Goal: Information Seeking & Learning: Learn about a topic

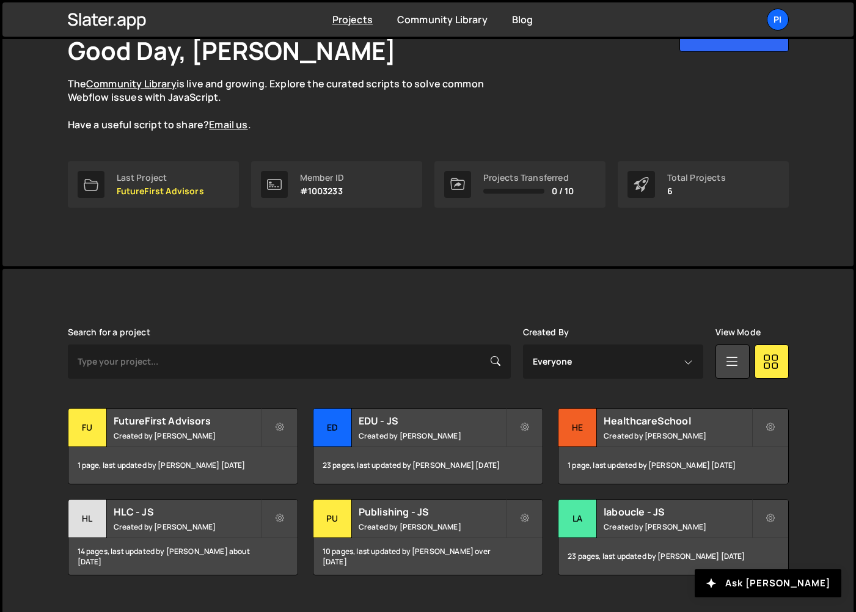
scroll to position [108, 0]
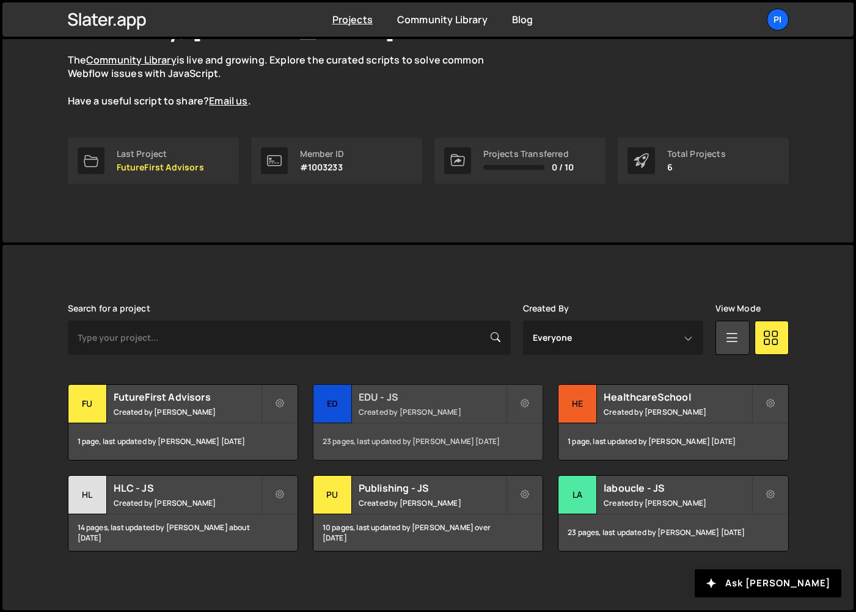
click at [401, 417] on div "EDU - JS Created by [PERSON_NAME]" at bounding box center [428, 404] width 229 height 38
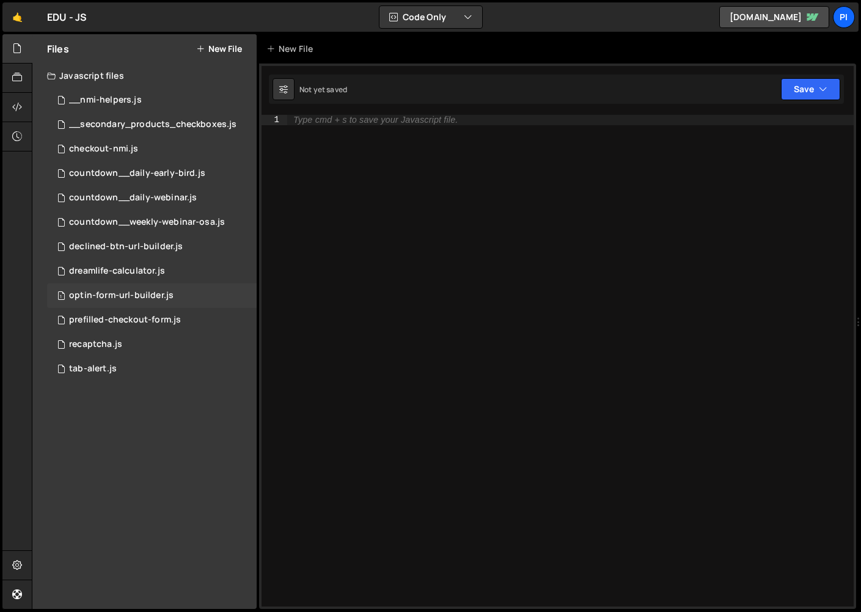
click at [141, 296] on div "optin-form-url-builder.js" at bounding box center [121, 295] width 105 height 11
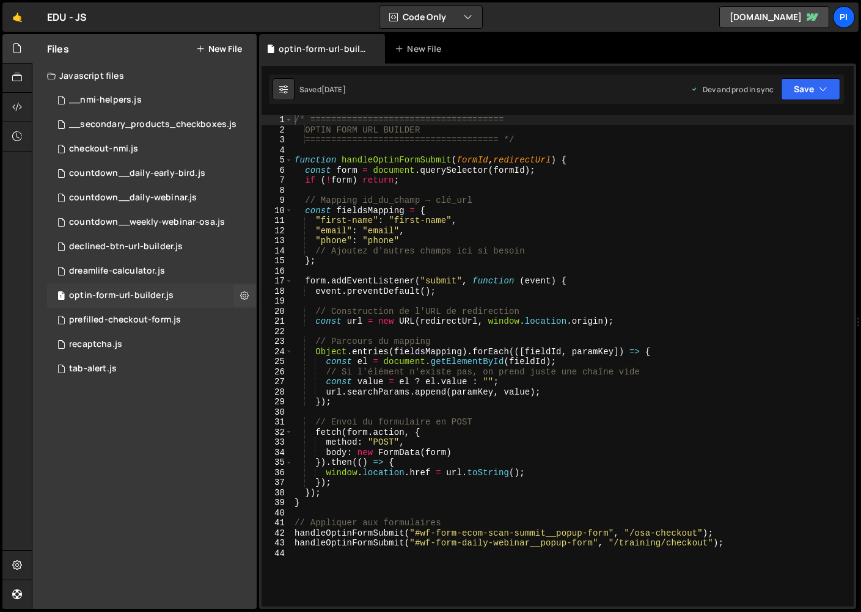
scroll to position [523, 0]
click at [476, 223] on div "/* ===================================== OPTIN FORM URL BUILDER ===============…" at bounding box center [573, 371] width 562 height 512
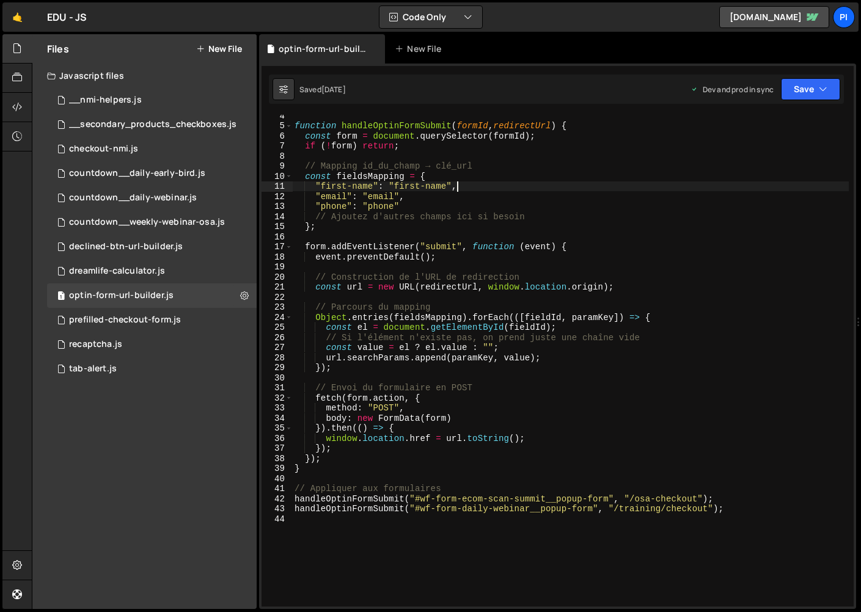
scroll to position [34, 0]
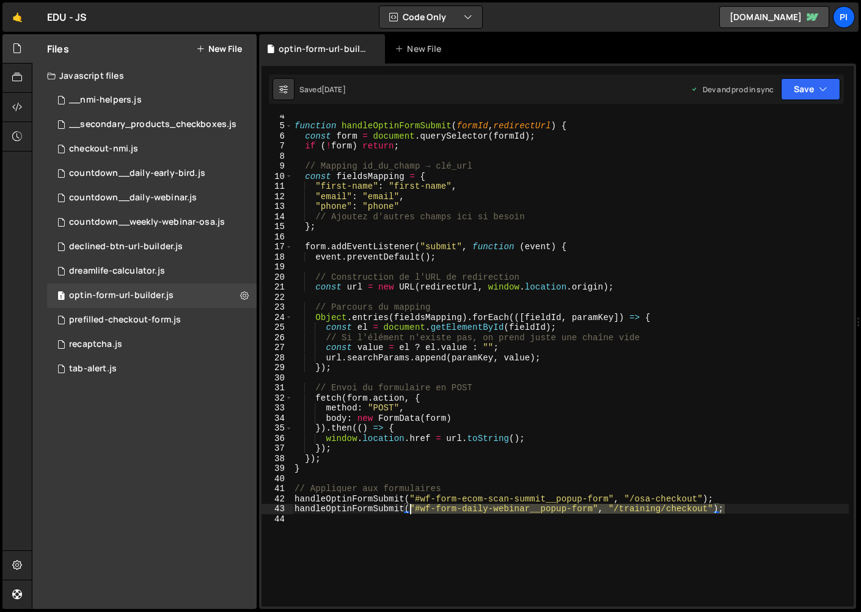
drag, startPoint x: 741, startPoint y: 509, endPoint x: 408, endPoint y: 505, distance: 333.1
click at [408, 505] on div "function handleOptinFormSubmit ( formId , redirectUrl ) { const form = document…" at bounding box center [570, 367] width 557 height 512
click at [405, 507] on div "function handleOptinFormSubmit ( formId , redirectUrl ) { const form = document…" at bounding box center [570, 367] width 557 height 512
click at [185, 249] on div "1 declined-btn-url-builder.js 0" at bounding box center [152, 247] width 210 height 24
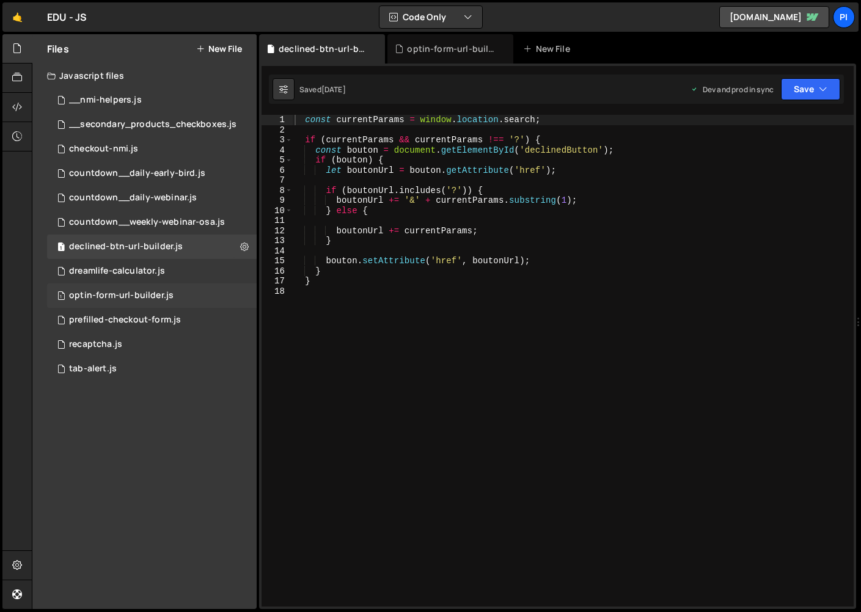
click at [181, 301] on div "1 optin-form-url-builder.js 0" at bounding box center [152, 296] width 210 height 24
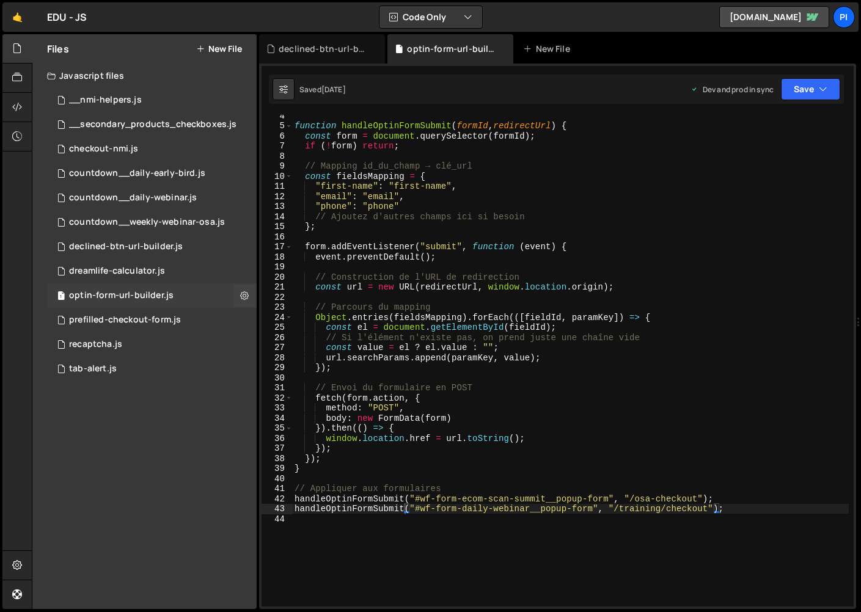
scroll to position [523, 0]
type textarea ""first-name": "first-name","
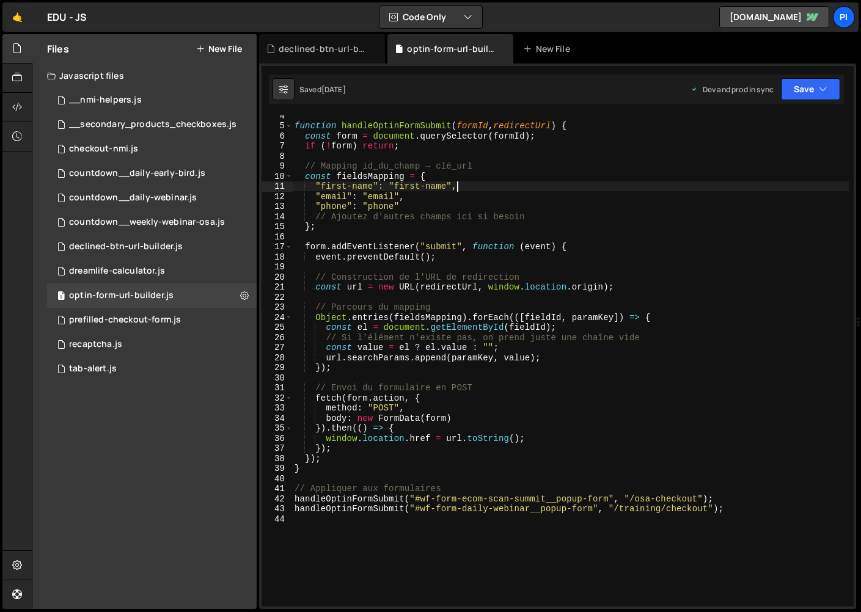
click at [468, 189] on div "function handleOptinFormSubmit ( formId , redirectUrl ) { const form = document…" at bounding box center [570, 367] width 557 height 512
drag, startPoint x: 469, startPoint y: 188, endPoint x: 315, endPoint y: 186, distance: 153.4
click at [315, 186] on div "function handleOptinFormSubmit ( formId , redirectUrl ) { const form = document…" at bounding box center [570, 367] width 557 height 512
click at [487, 188] on div "function handleOptinFormSubmit ( formId , redirectUrl ) { const form = document…" at bounding box center [570, 361] width 557 height 492
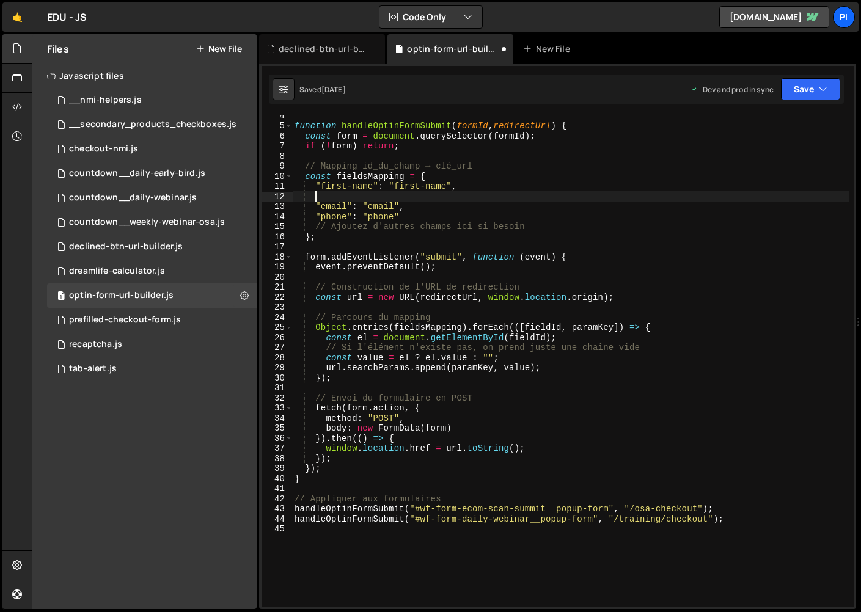
paste textarea ""first-name": "first-name","
drag, startPoint x: 345, startPoint y: 196, endPoint x: 321, endPoint y: 196, distance: 23.8
click at [321, 196] on div "function handleOptinFormSubmit ( formId , redirectUrl ) { const form = document…" at bounding box center [570, 367] width 557 height 512
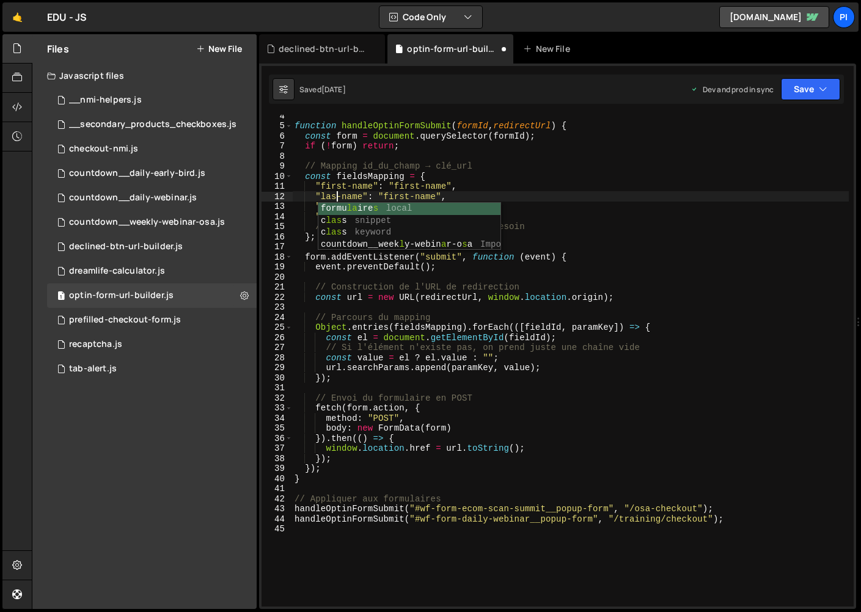
scroll to position [0, 3]
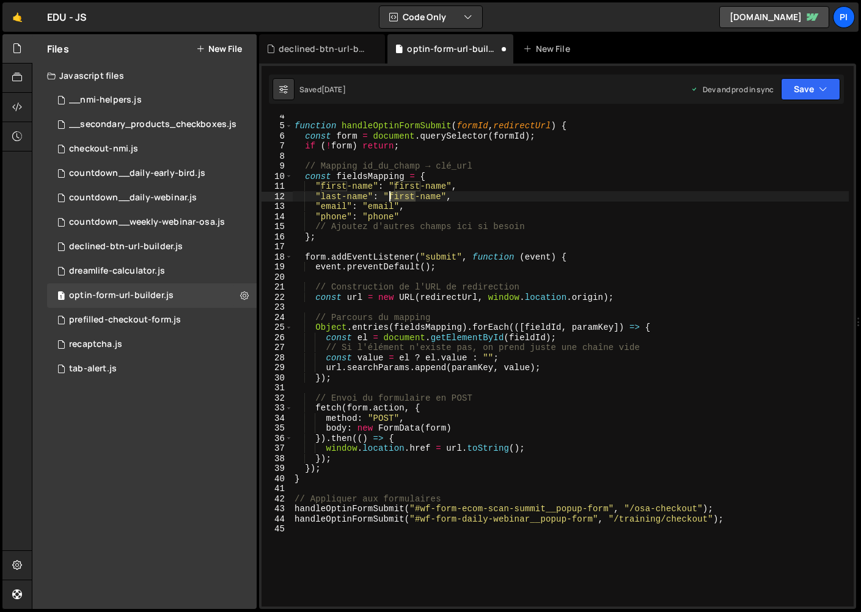
drag, startPoint x: 416, startPoint y: 197, endPoint x: 386, endPoint y: 195, distance: 29.4
click at [386, 195] on div "function handleOptinFormSubmit ( formId , redirectUrl ) { const form = document…" at bounding box center [570, 367] width 557 height 512
click at [413, 200] on div "function handleOptinFormSubmit ( formId , redirectUrl ) { const form = document…" at bounding box center [570, 361] width 557 height 492
drag, startPoint x: 413, startPoint y: 196, endPoint x: 387, endPoint y: 196, distance: 25.7
click at [387, 196] on div "function handleOptinFormSubmit ( formId , redirectUrl ) { const form = document…" at bounding box center [570, 367] width 557 height 512
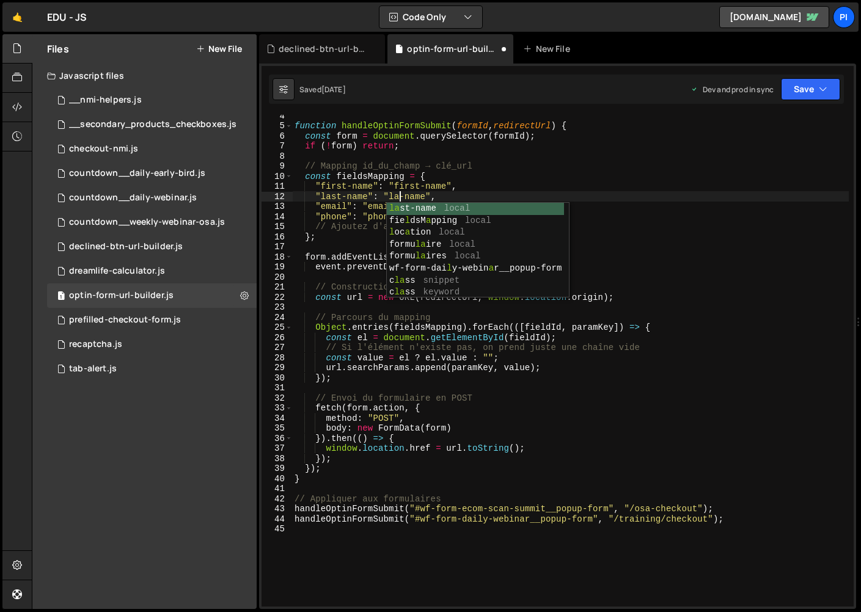
type textarea ""last-name": "last-name","
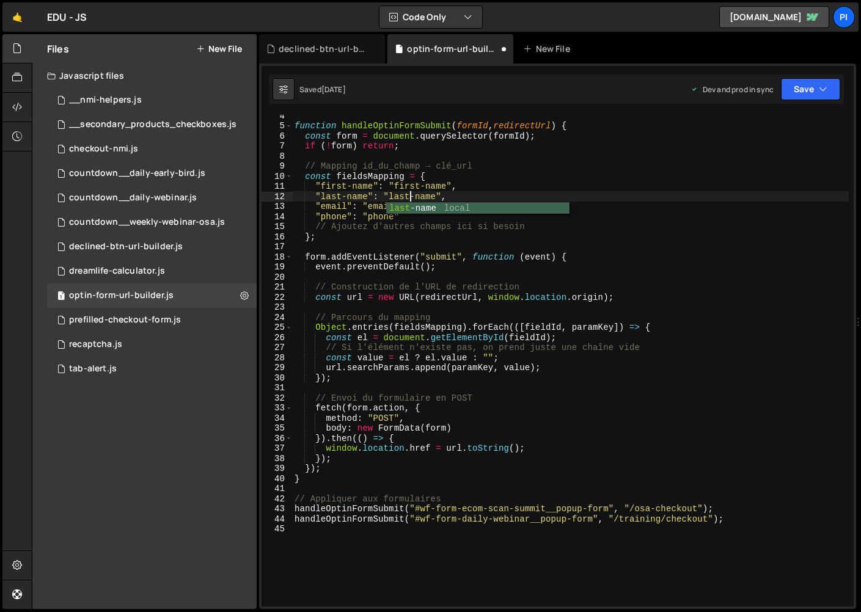
scroll to position [0, 7]
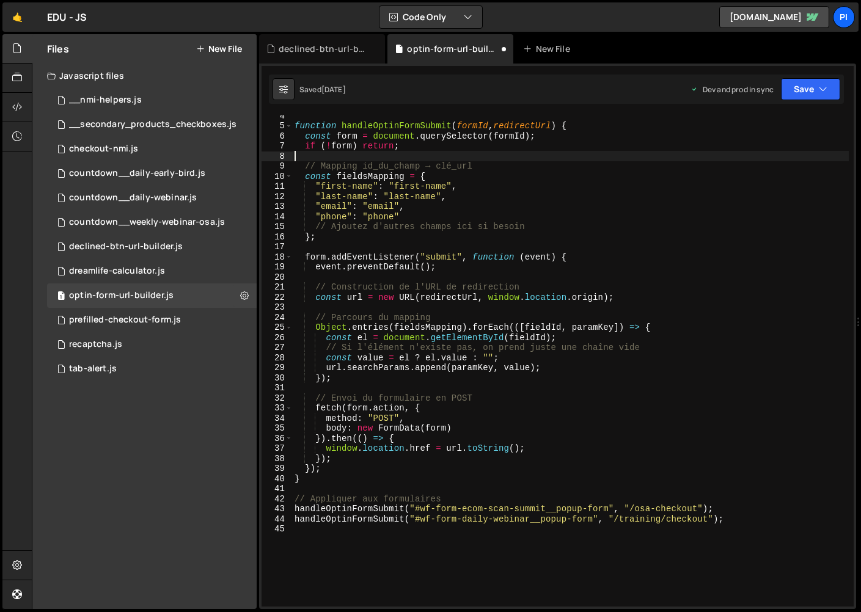
click at [489, 154] on div "function handleOptinFormSubmit ( formId , redirectUrl ) { const form = document…" at bounding box center [570, 367] width 557 height 512
click at [123, 324] on div "prefilled-checkout-form.js" at bounding box center [125, 320] width 112 height 11
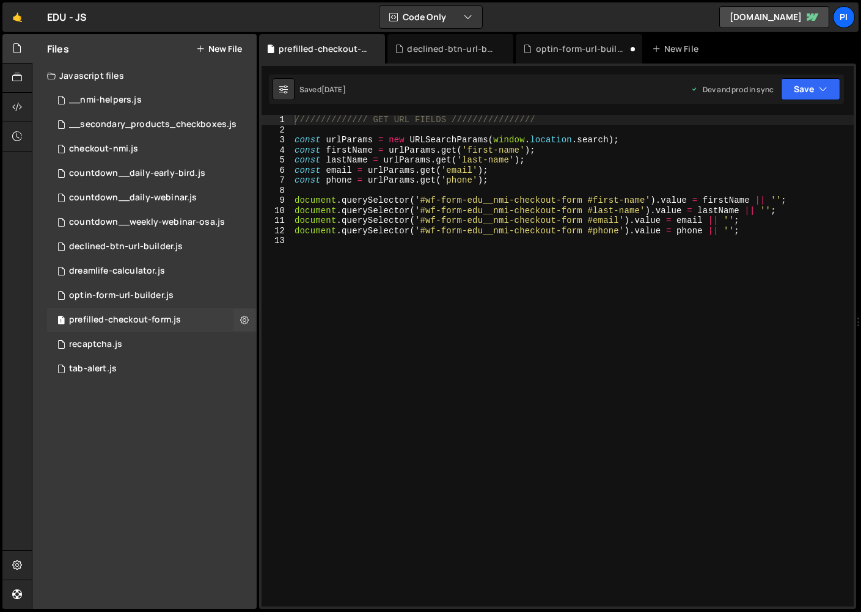
scroll to position [447, 0]
click at [186, 294] on div "1 optin-form-url-builder.js 0" at bounding box center [152, 296] width 210 height 24
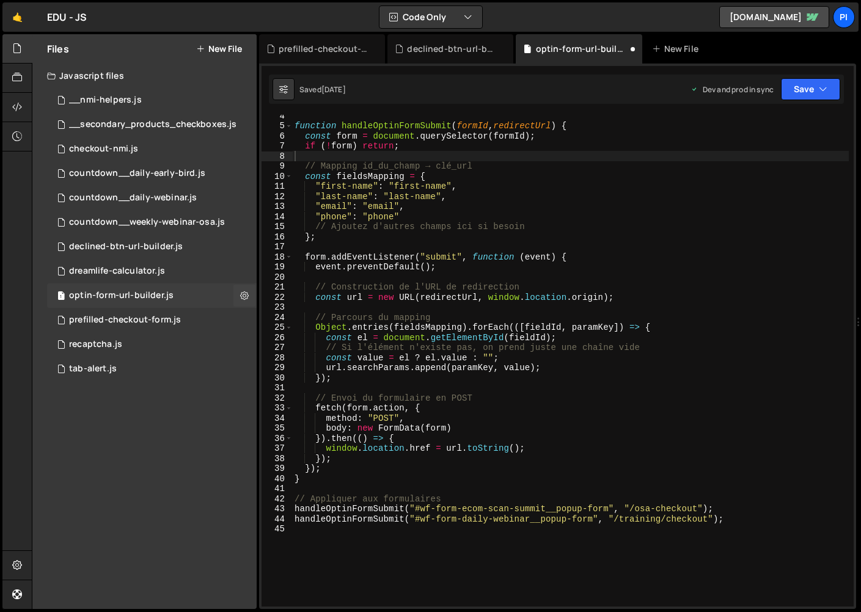
scroll to position [523, 0]
type textarea "handleOptinFormSubmit("#wf-form-daily-webinar__popup-form", "/training/checkout…"
click at [607, 520] on div "function handleOptinFormSubmit ( formId , redirectUrl ) { const form = document…" at bounding box center [570, 367] width 557 height 512
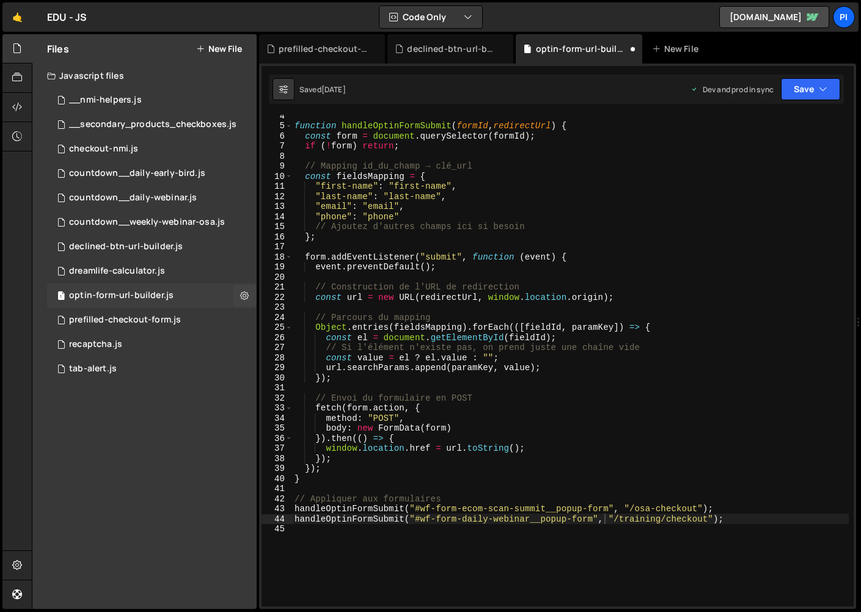
click at [130, 306] on div "1 optin-form-url-builder.js 0" at bounding box center [152, 296] width 210 height 24
click at [130, 318] on div "prefilled-checkout-form.js" at bounding box center [125, 320] width 112 height 11
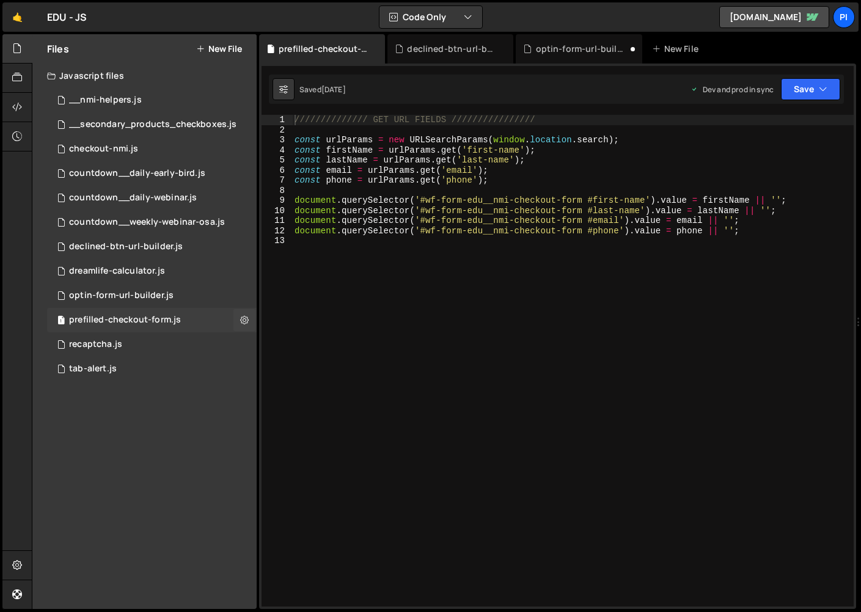
scroll to position [447, 0]
